Goal: Task Accomplishment & Management: Manage account settings

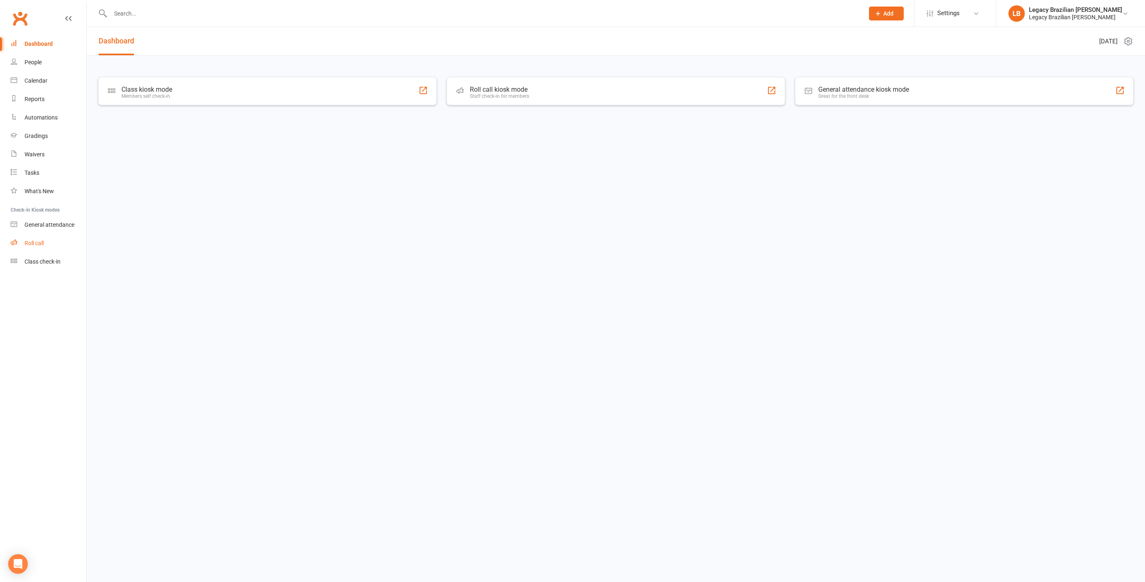
click at [27, 251] on link "Roll call" at bounding box center [49, 243] width 76 height 18
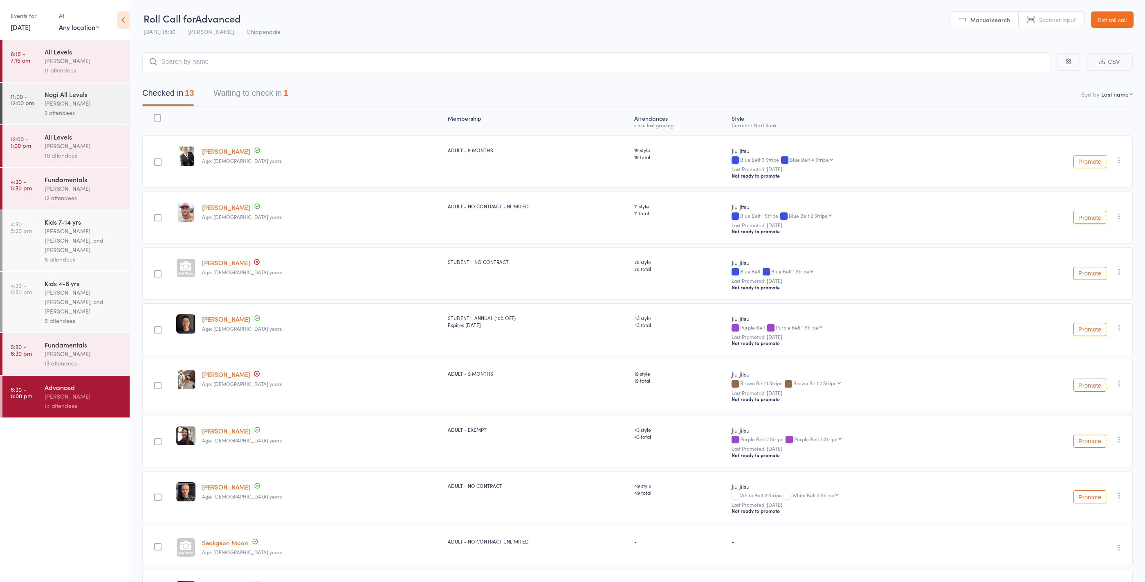
click at [232, 263] on link "[PERSON_NAME]" at bounding box center [226, 262] width 48 height 9
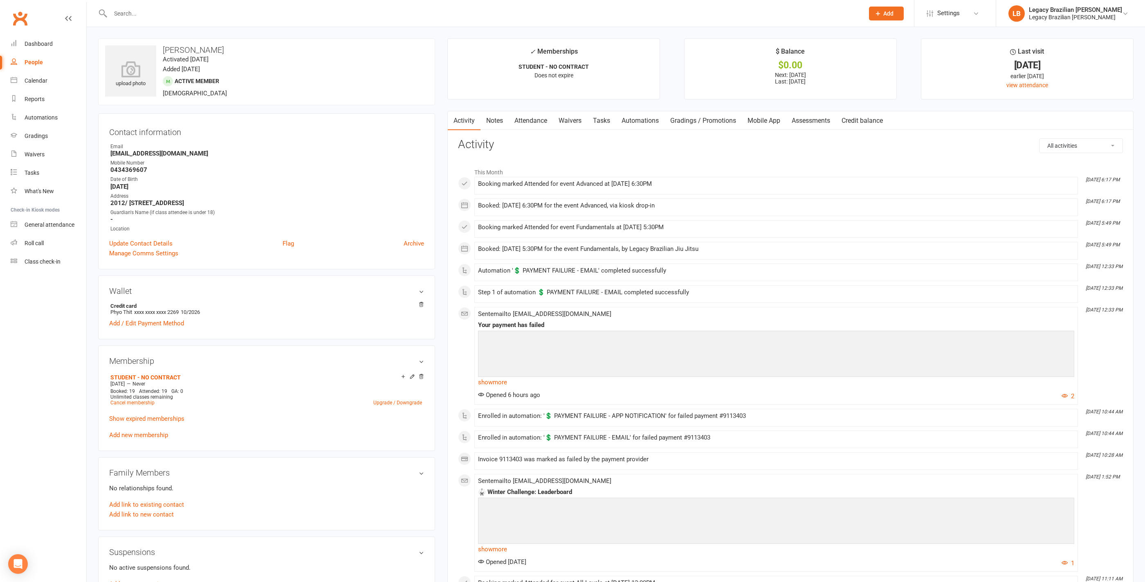
click at [771, 123] on link "Mobile App" at bounding box center [764, 120] width 44 height 19
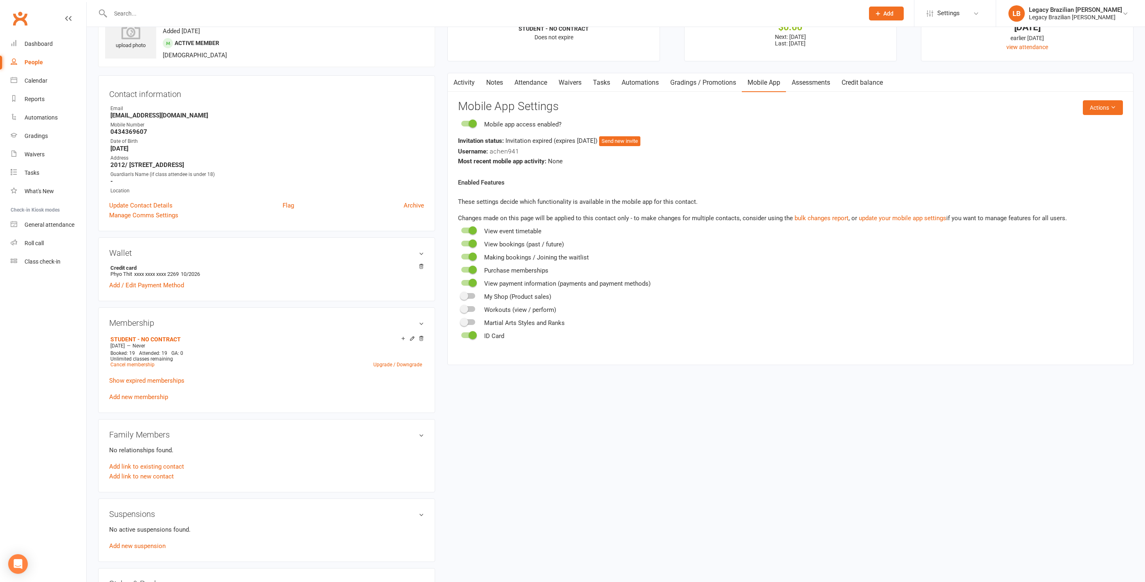
scroll to position [38, 0]
click at [596, 86] on link "Tasks" at bounding box center [601, 83] width 29 height 19
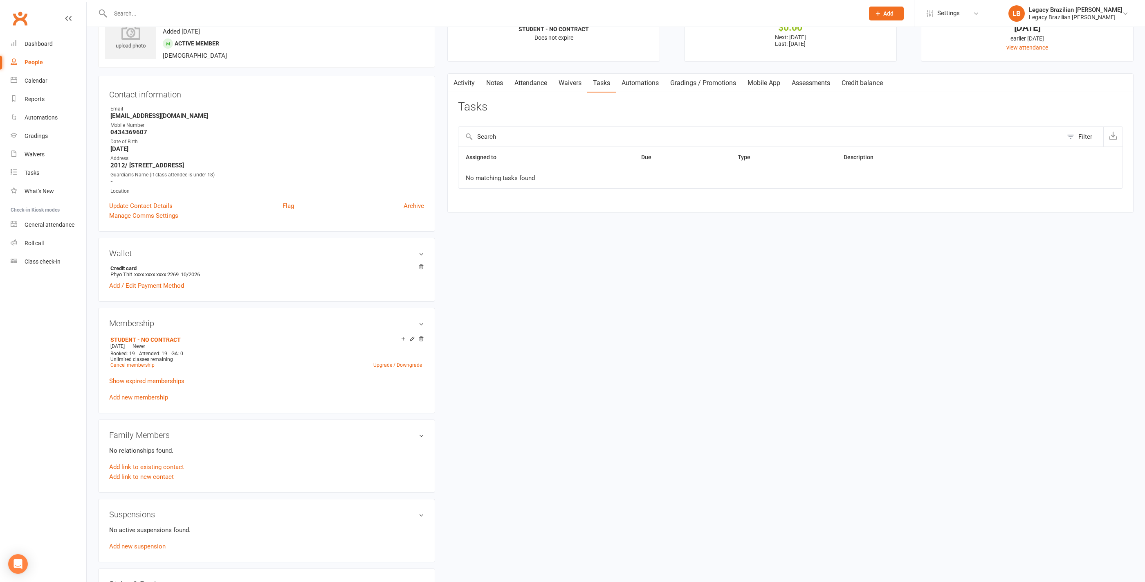
click at [479, 81] on link "Activity" at bounding box center [464, 83] width 33 height 19
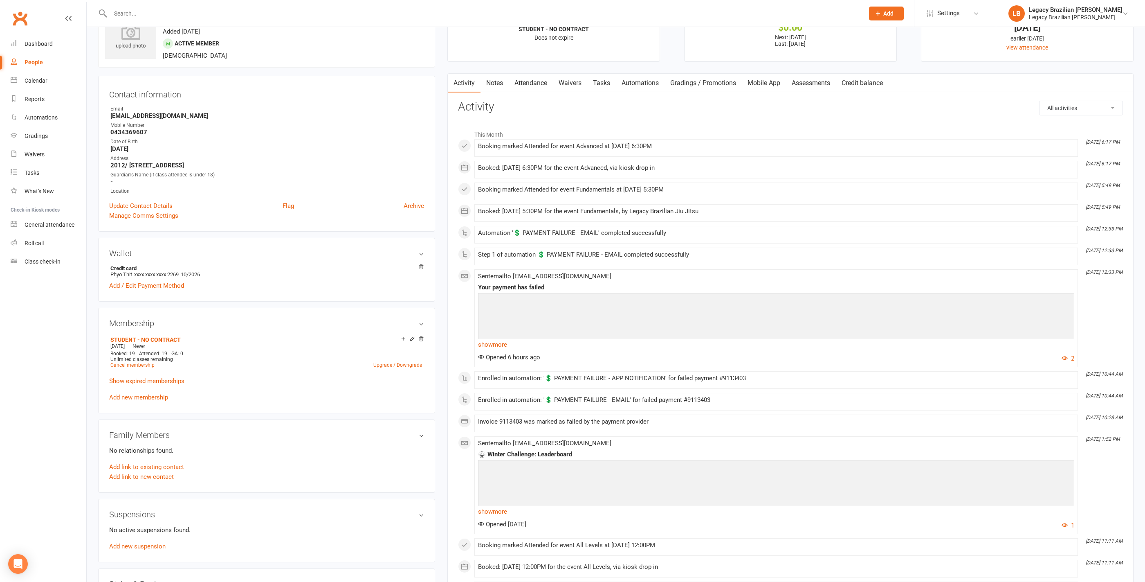
click at [509, 83] on link "Notes" at bounding box center [495, 83] width 28 height 19
